Goal: Task Accomplishment & Management: Use online tool/utility

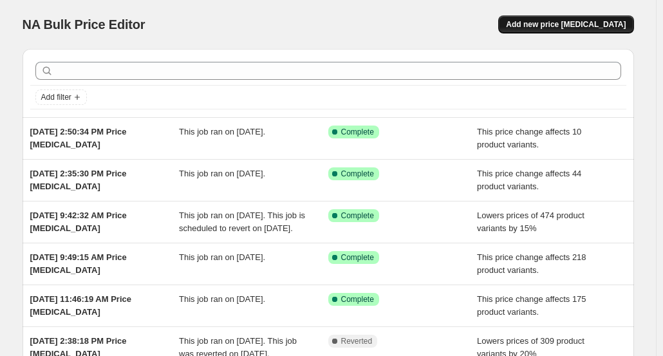
click at [586, 24] on span "Add new price [MEDICAL_DATA]" at bounding box center [566, 24] width 120 height 10
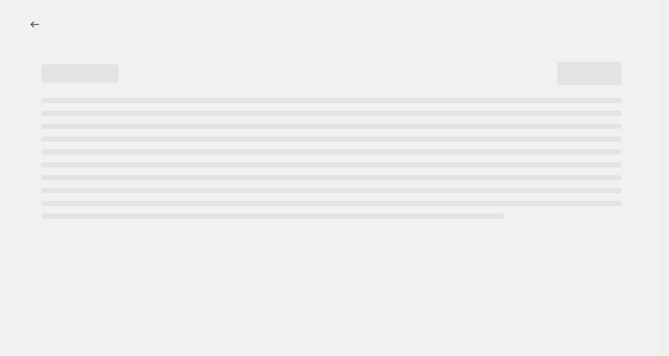
select select "percentage"
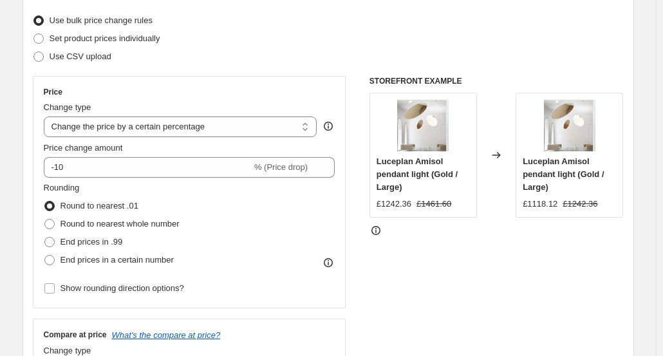
scroll to position [165, 0]
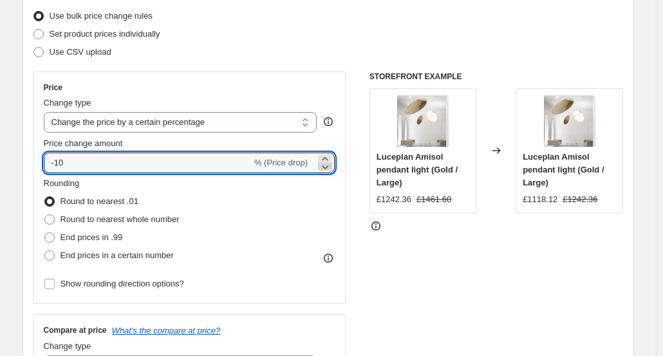
click at [328, 167] on icon at bounding box center [325, 167] width 6 height 4
click at [328, 159] on icon at bounding box center [325, 158] width 13 height 13
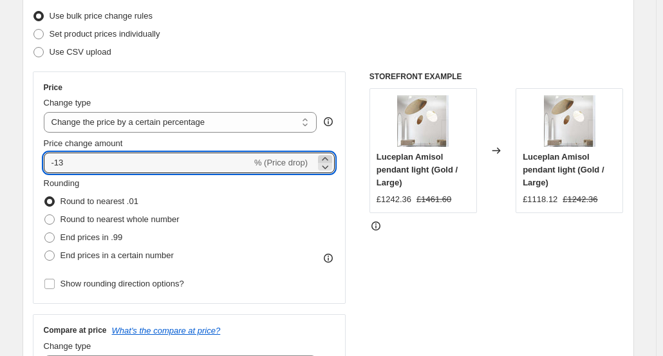
click at [328, 159] on icon at bounding box center [325, 158] width 13 height 13
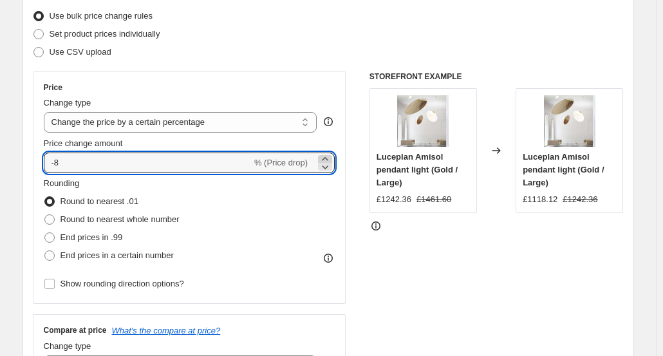
click at [328, 159] on icon at bounding box center [325, 158] width 13 height 13
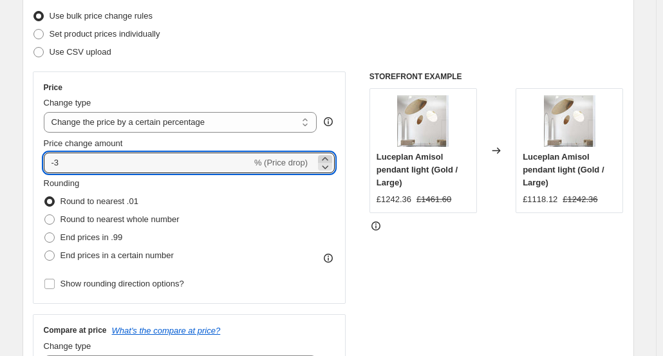
click at [328, 159] on icon at bounding box center [325, 158] width 13 height 13
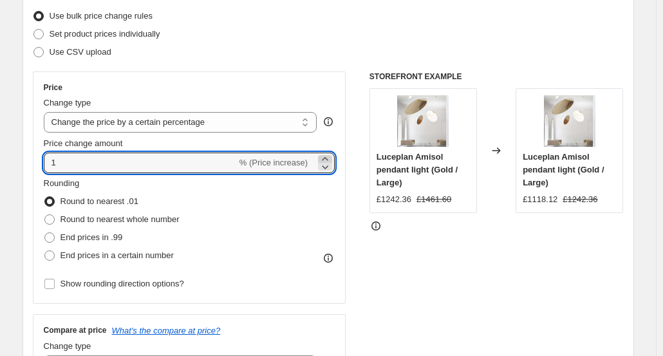
type input "2"
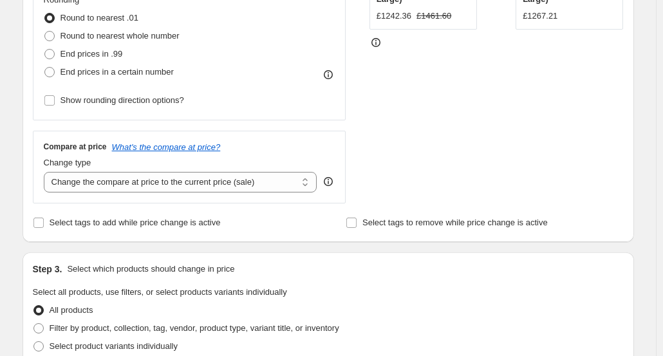
scroll to position [356, 0]
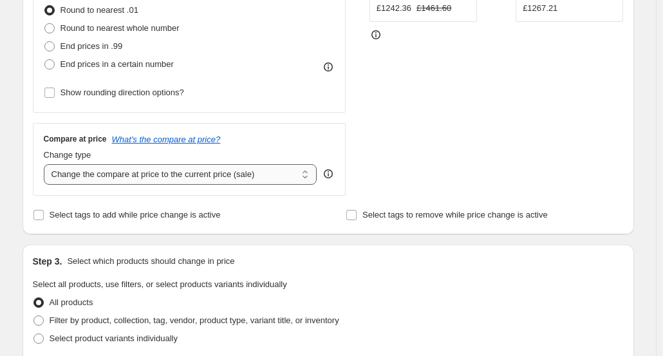
click at [313, 171] on select "Change the compare at price to the current price (sale) Change the compare at p…" at bounding box center [180, 174] width 273 height 21
select select "no_change"
click at [46, 164] on select "Change the compare at price to the current price (sale) Change the compare at p…" at bounding box center [180, 174] width 273 height 21
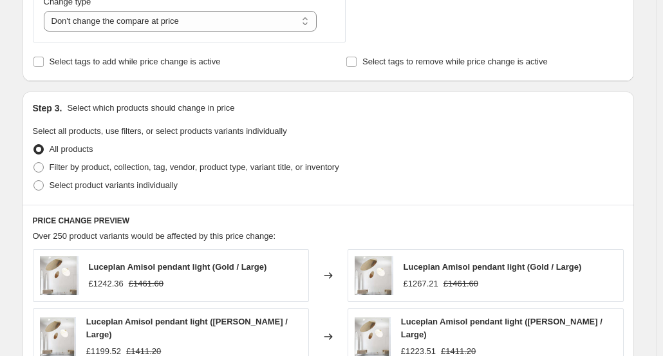
scroll to position [555, 0]
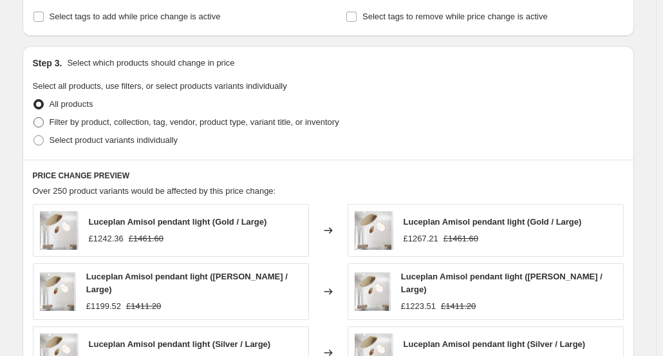
click at [68, 120] on span "Filter by product, collection, tag, vendor, product type, variant title, or inv…" at bounding box center [195, 122] width 290 height 10
click at [34, 118] on input "Filter by product, collection, tag, vendor, product type, variant title, or inv…" at bounding box center [33, 117] width 1 height 1
radio input "true"
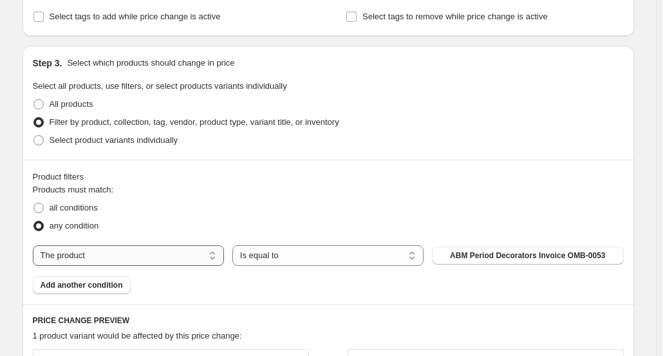
click at [214, 255] on select "The product The product's collection The product's tag The product's vendor The…" at bounding box center [128, 255] width 191 height 21
select select "tag"
click at [506, 257] on span "accent lighting" at bounding box center [527, 255] width 55 height 10
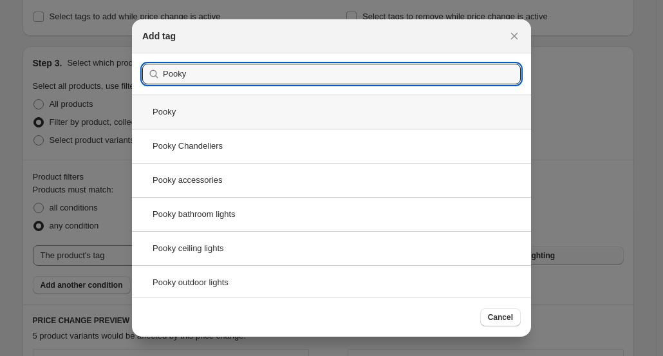
type input "Pooky"
click at [169, 110] on div "Pooky" at bounding box center [331, 112] width 399 height 34
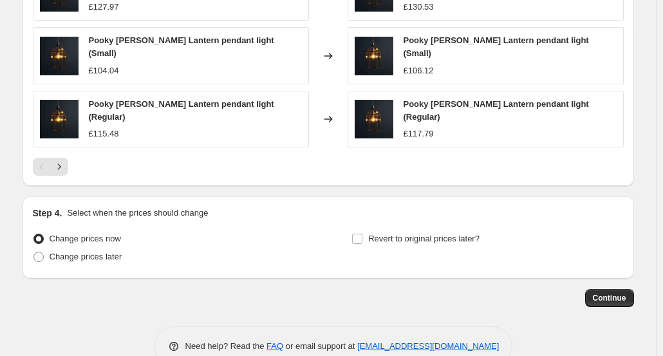
scroll to position [1061, 0]
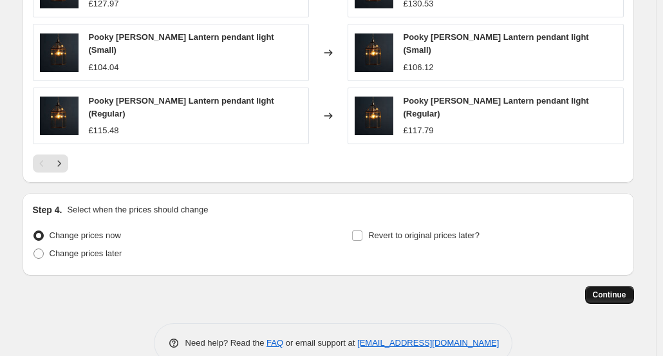
click at [616, 290] on span "Continue" at bounding box center [609, 295] width 33 height 10
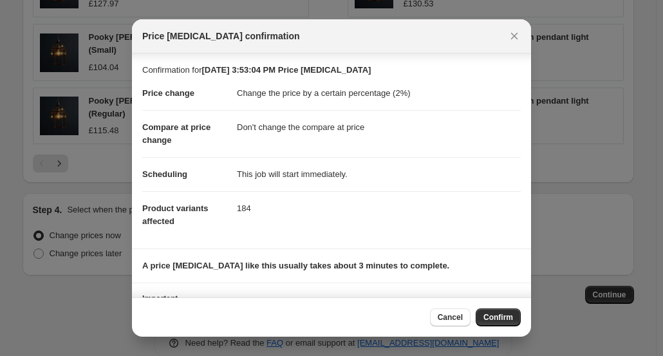
scroll to position [66, 0]
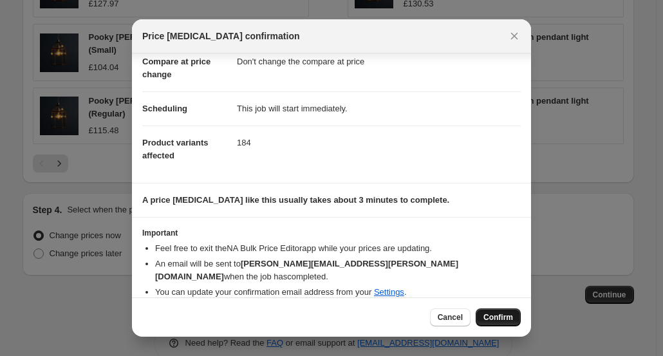
click at [498, 319] on span "Confirm" at bounding box center [498, 317] width 30 height 10
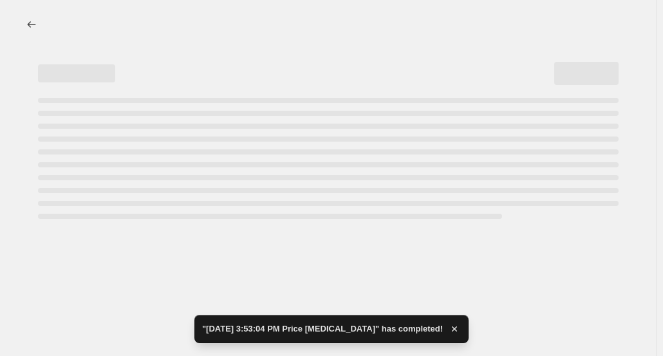
select select "percentage"
select select "no_change"
select select "tag"
